Goal: Information Seeking & Learning: Learn about a topic

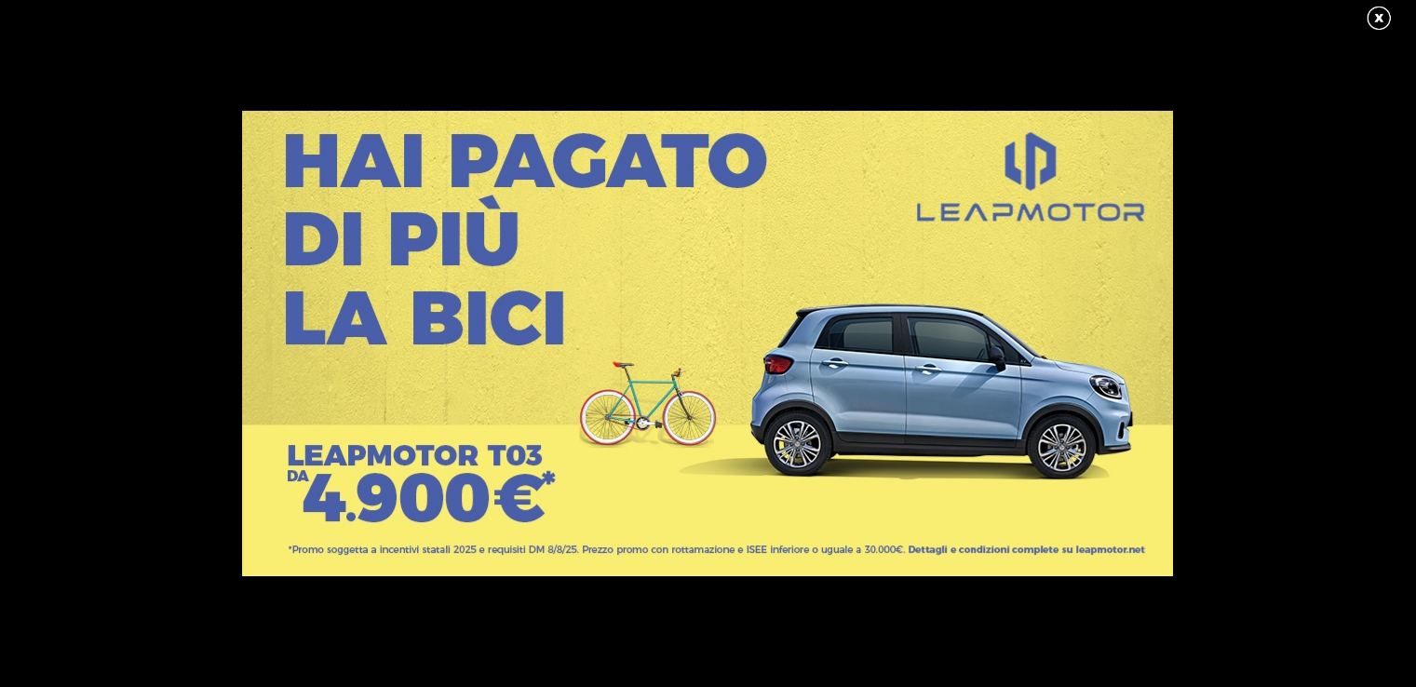
click at [1378, 12] on link at bounding box center [1388, 19] width 47 height 28
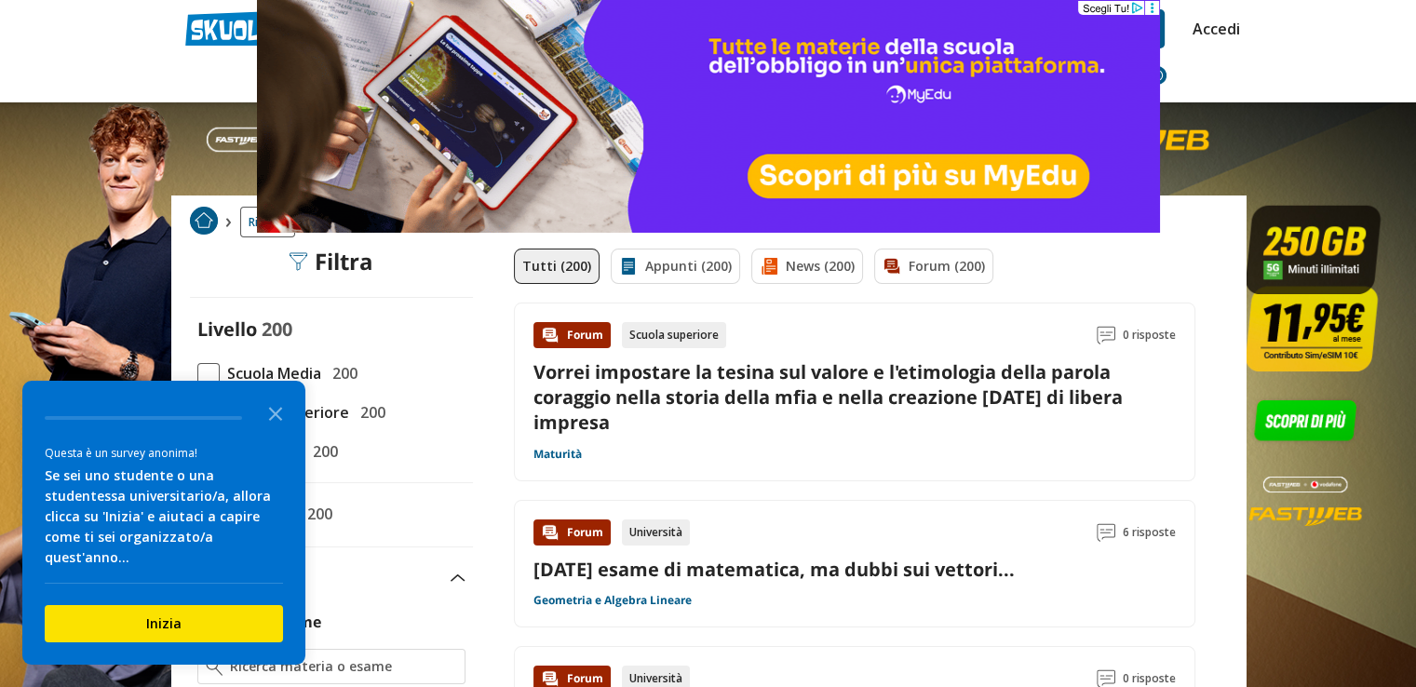
click at [1151, 5] on circle at bounding box center [1151, 4] width 3 height 3
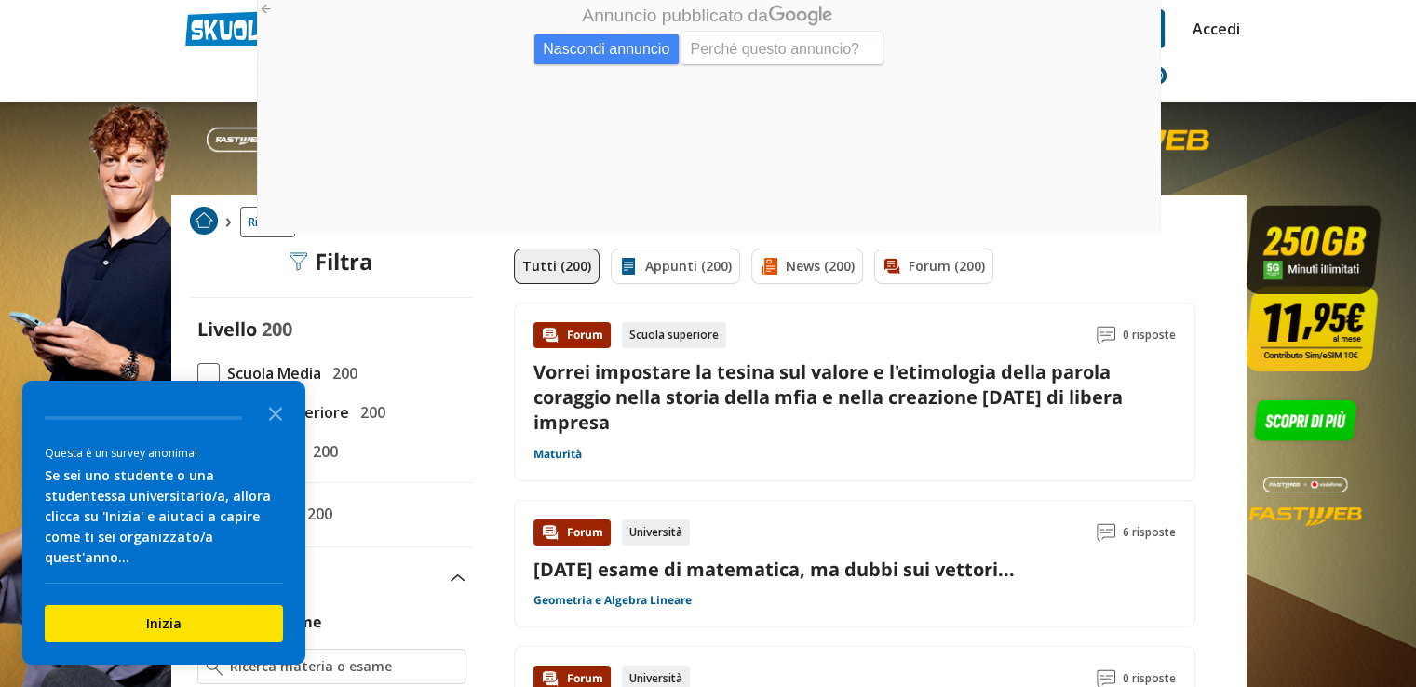
click at [524, 43] on div "Nascondi annuncio Perché questo annuncio?" at bounding box center [707, 50] width 903 height 37
click at [562, 43] on span "Nascondi annuncio" at bounding box center [605, 49] width 144 height 30
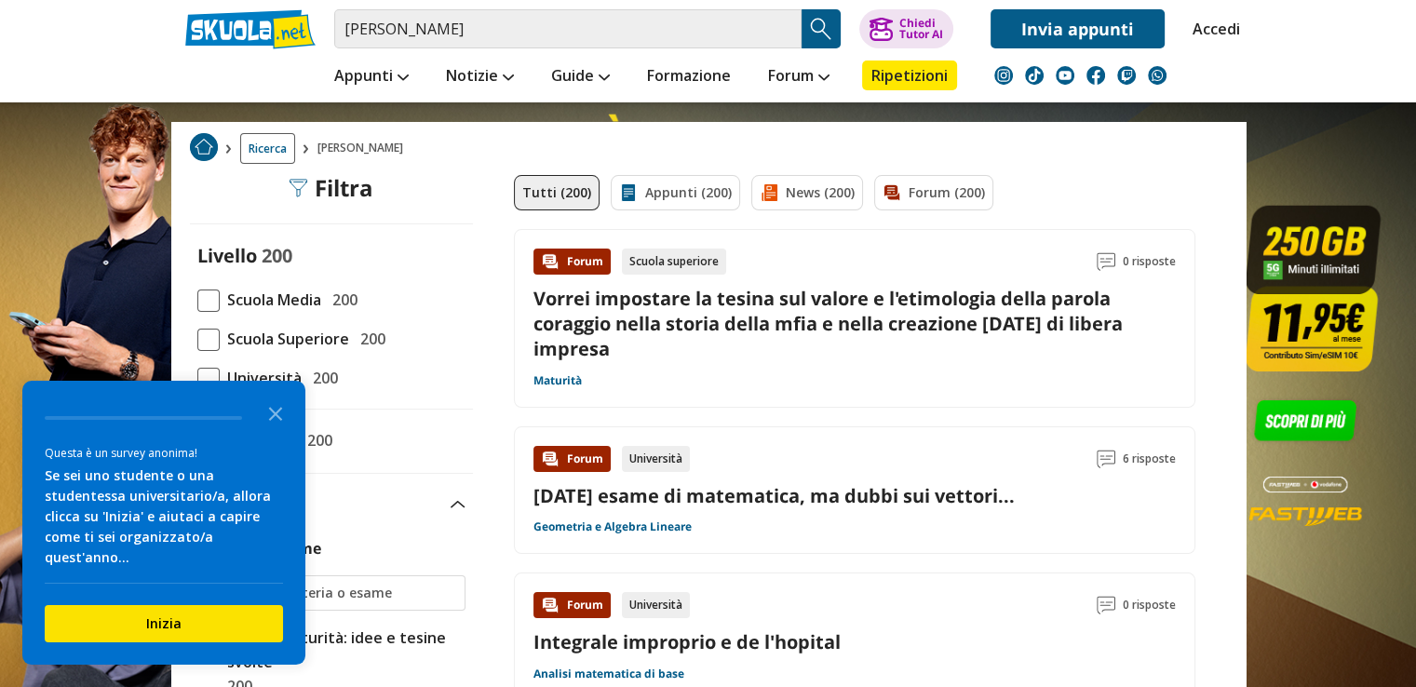
scroll to position [186, 0]
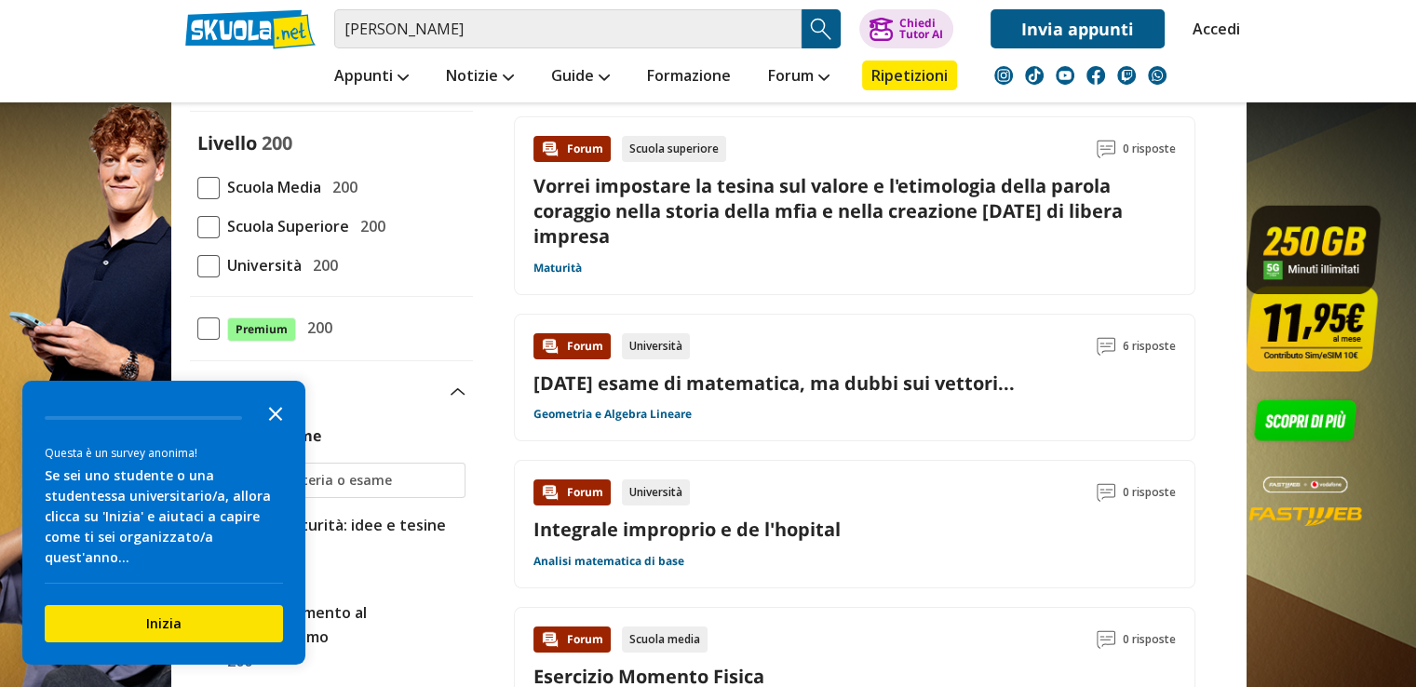
click at [280, 421] on polygon "Close the survey" at bounding box center [276, 414] width 14 height 14
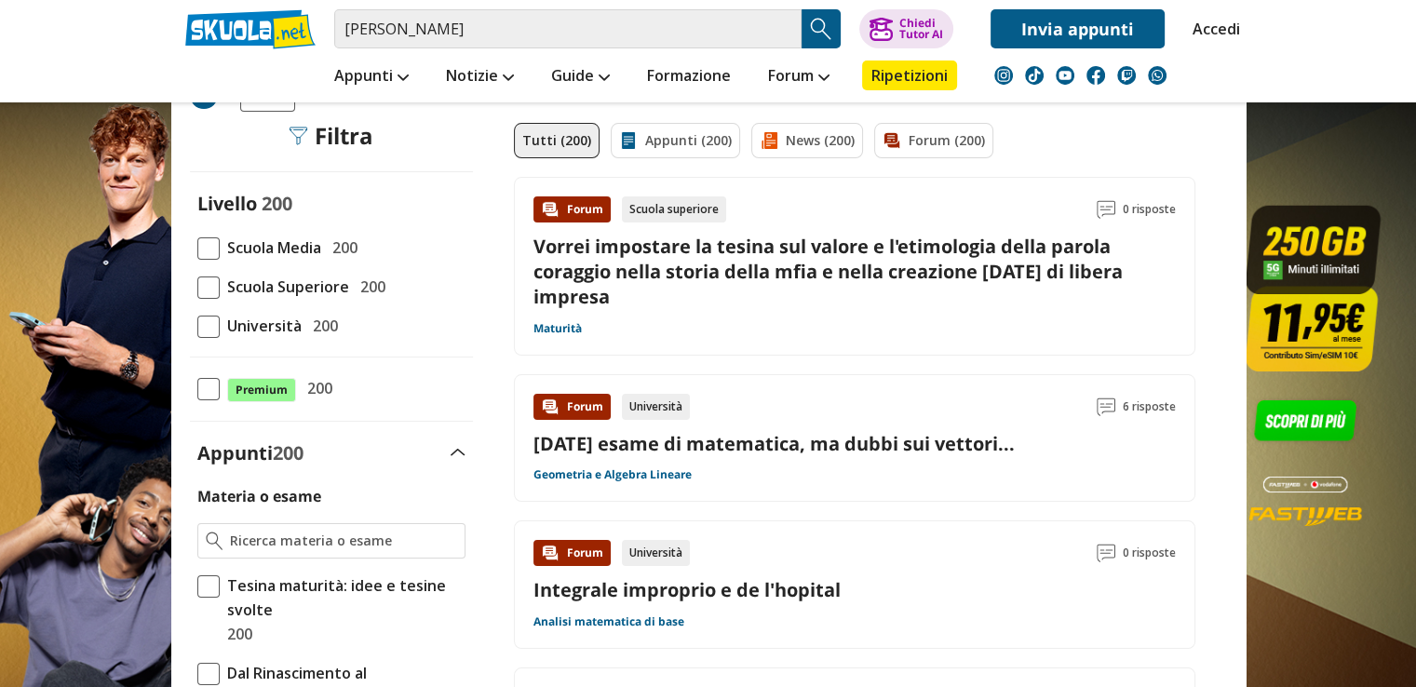
scroll to position [0, 0]
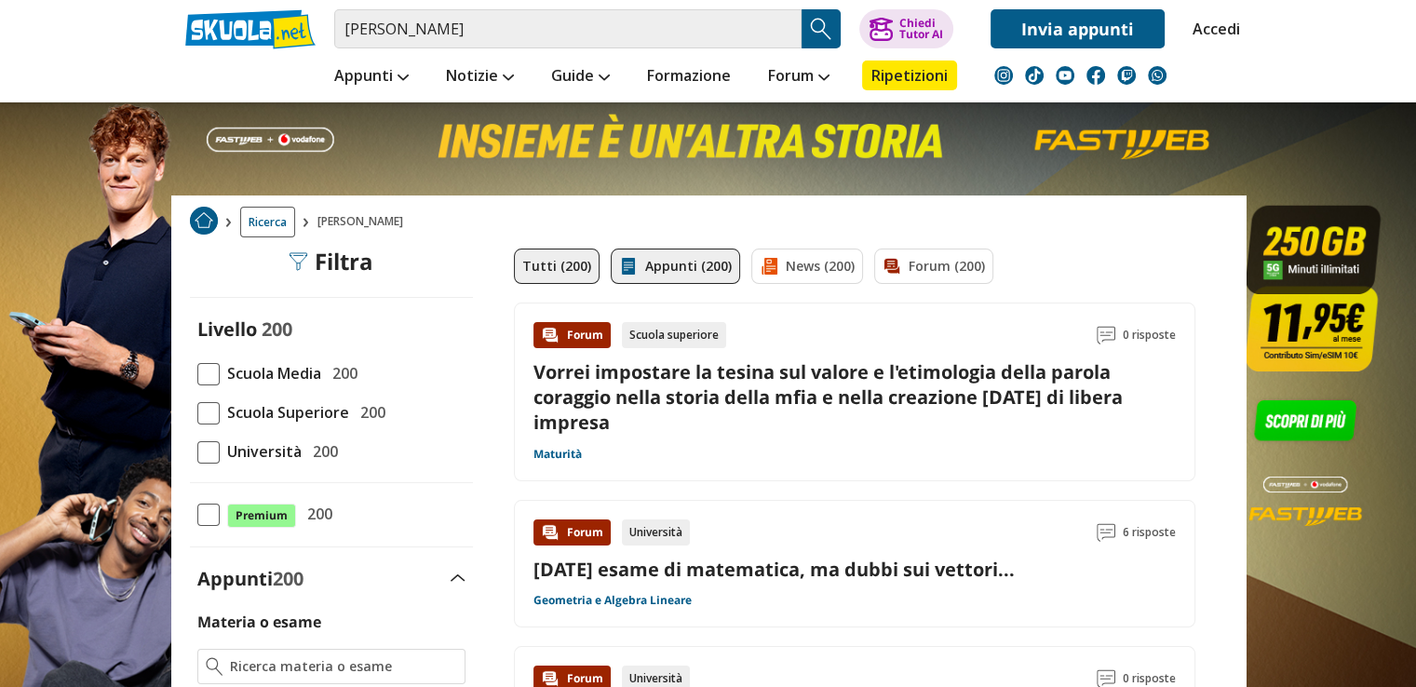
click at [709, 265] on link "Appunti (200)" at bounding box center [675, 266] width 129 height 35
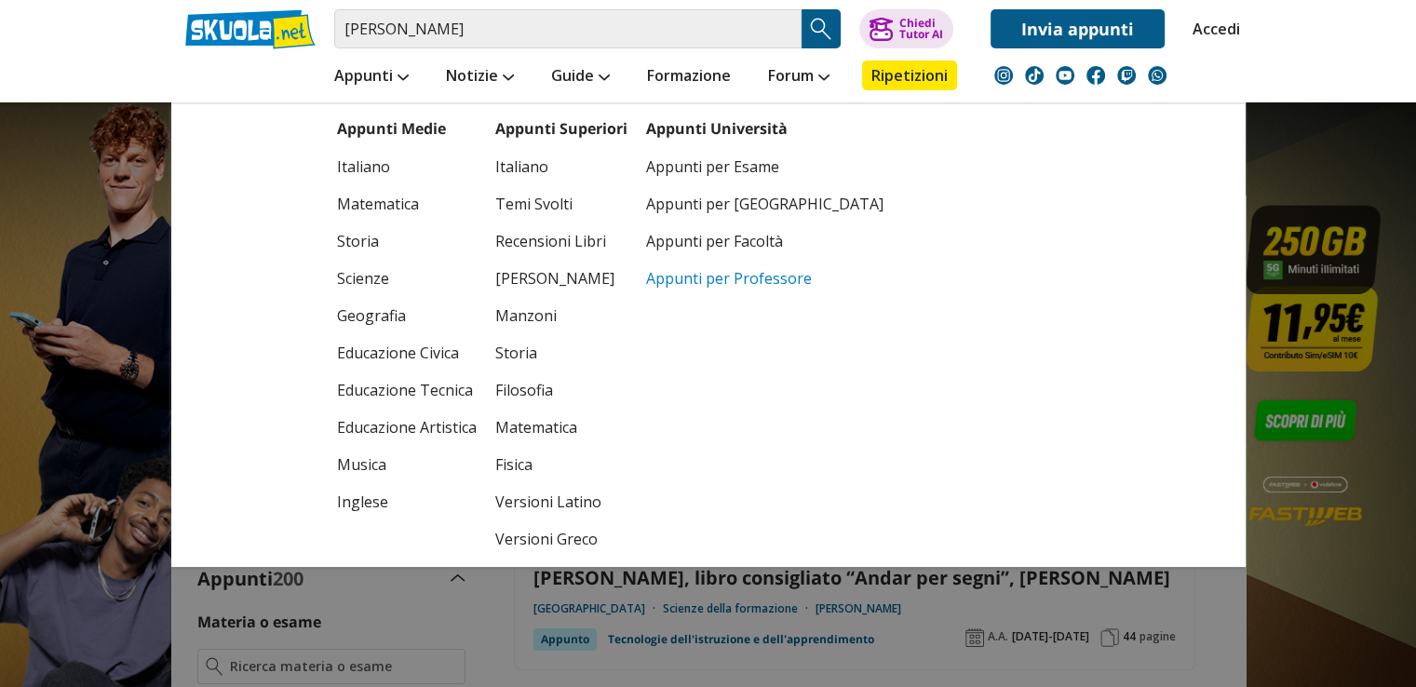
click at [745, 281] on link "Appunti per Professore" at bounding box center [764, 278] width 237 height 37
